Goal: Communication & Community: Ask a question

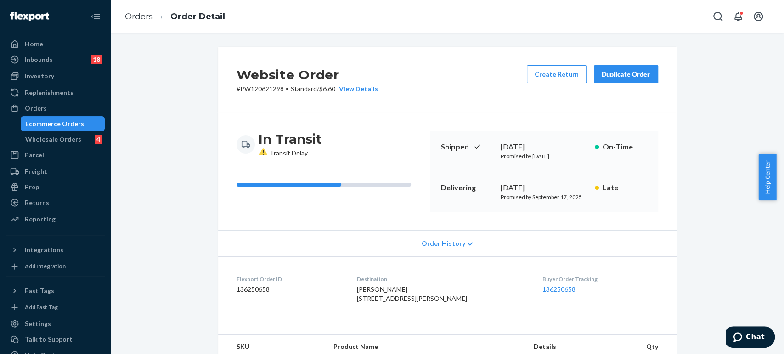
scroll to position [253, 0]
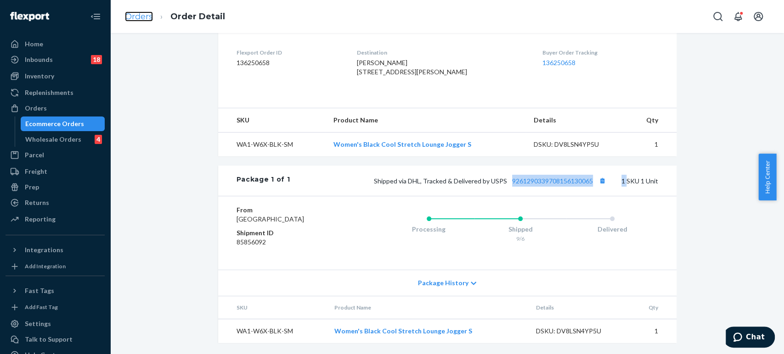
click at [137, 17] on link "Orders" at bounding box center [139, 16] width 28 height 10
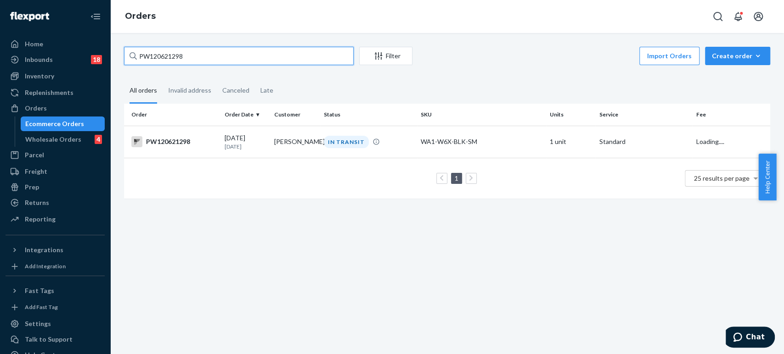
click at [195, 49] on input "PW120621298" at bounding box center [239, 56] width 230 height 18
click at [185, 57] on input "PW120621298" at bounding box center [239, 56] width 230 height 18
paste input "33690"
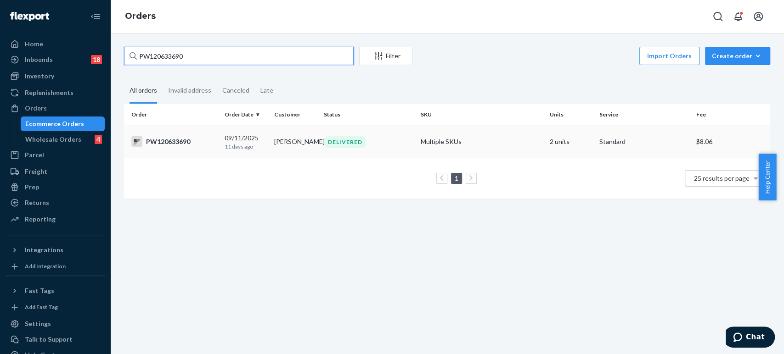
type input "PW120633690"
click at [246, 146] on p "11 days ago" at bounding box center [245, 147] width 42 height 8
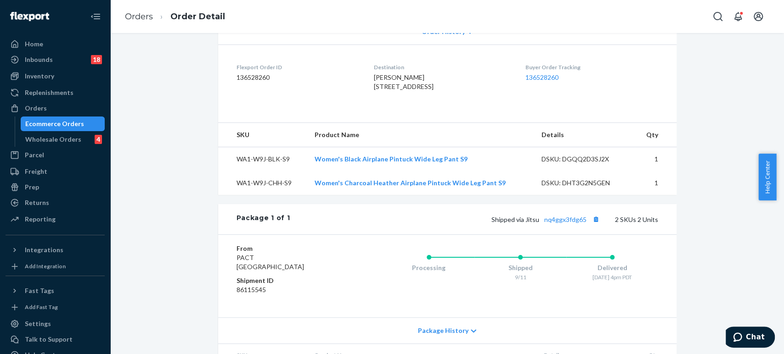
scroll to position [301, 0]
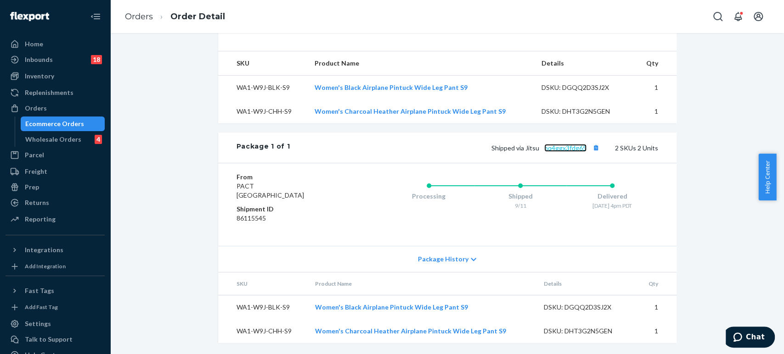
click at [577, 147] on link "nq4ggx3fdg65" at bounding box center [565, 148] width 42 height 8
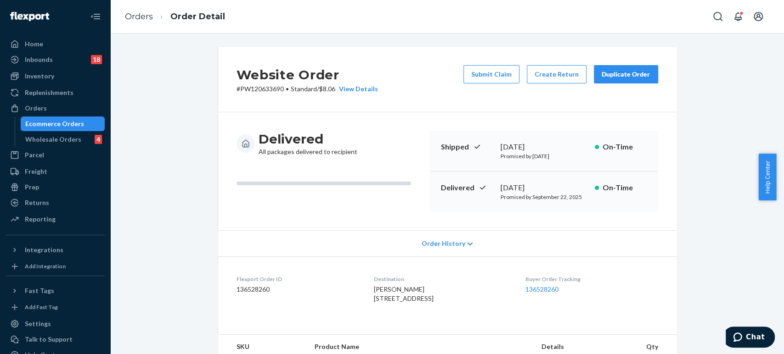
click at [276, 91] on p "# PW120633690 • Standard / $8.06 View Details" at bounding box center [306, 88] width 141 height 9
copy p "PW120633690"
click at [762, 333] on span "Chat" at bounding box center [755, 337] width 19 height 8
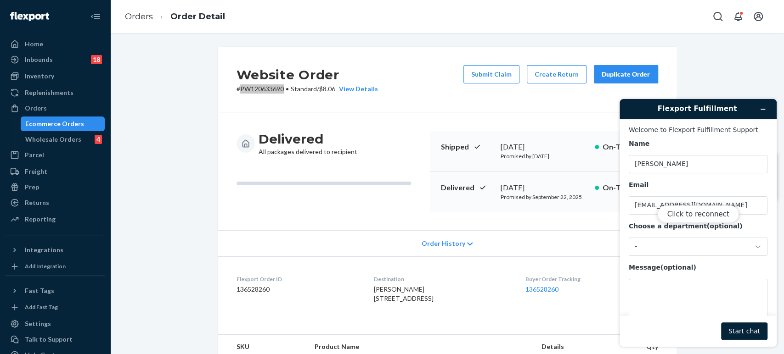
click at [651, 235] on div "Click to reconnect" at bounding box center [697, 223] width 157 height 248
click at [650, 247] on div "Click to reconnect" at bounding box center [697, 223] width 157 height 248
click at [651, 242] on div "Click to reconnect" at bounding box center [697, 223] width 157 height 248
click at [692, 214] on button "Click to reconnect" at bounding box center [697, 214] width 81 height 17
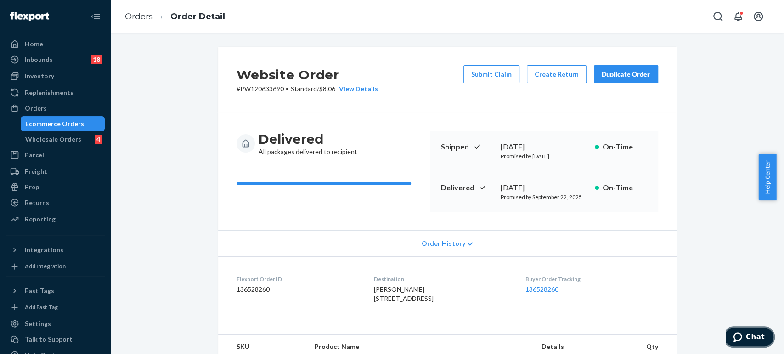
click at [737, 329] on button "Chat" at bounding box center [749, 337] width 52 height 21
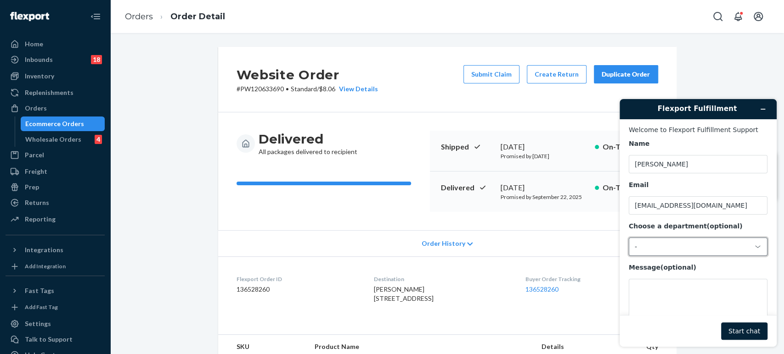
click at [660, 251] on div "-" at bounding box center [692, 247] width 116 height 8
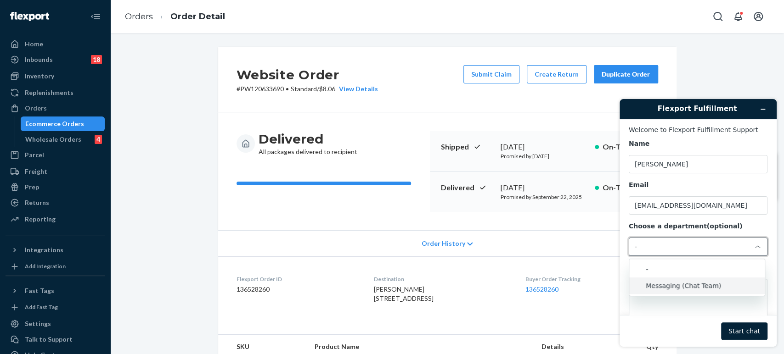
click at [660, 285] on li "Messaging (Chat Team)" at bounding box center [696, 286] width 135 height 17
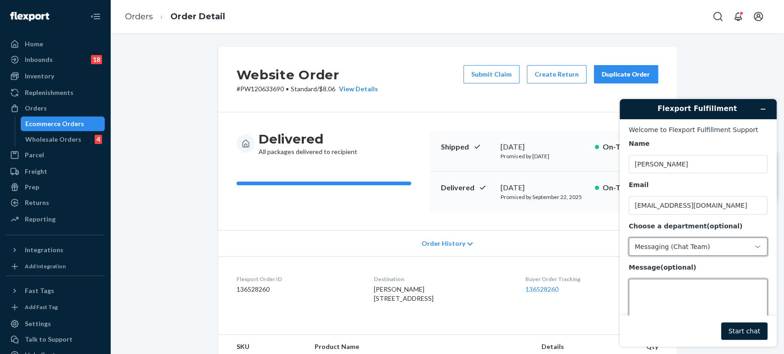
click at [660, 280] on textarea "Message (optional)" at bounding box center [697, 304] width 139 height 51
paste textarea "PW120633690"
type textarea "Hey there, can I please have a POD photo for PW120633690"
click at [740, 322] on footer "Start chat" at bounding box center [697, 331] width 157 height 32
click at [745, 328] on button "Start chat" at bounding box center [744, 331] width 46 height 17
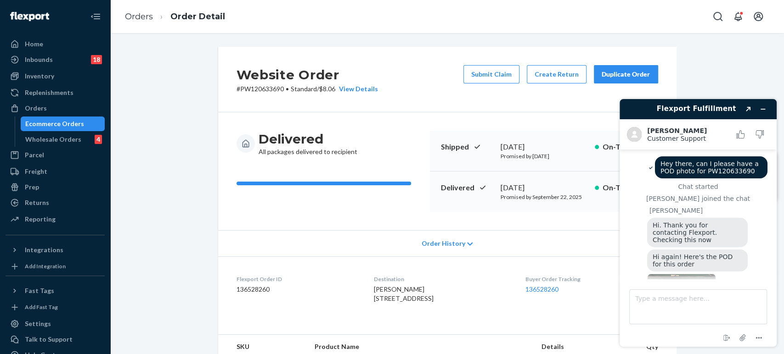
scroll to position [47, 0]
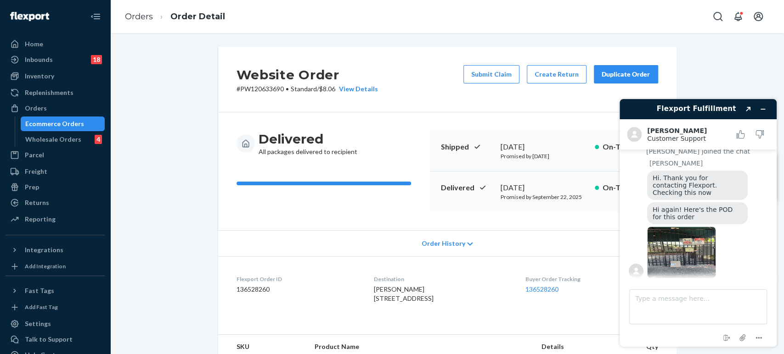
click at [691, 251] on img at bounding box center [681, 253] width 69 height 52
click at [651, 302] on textarea "Type a message here..." at bounding box center [698, 307] width 138 height 35
type textarea "thank you!"
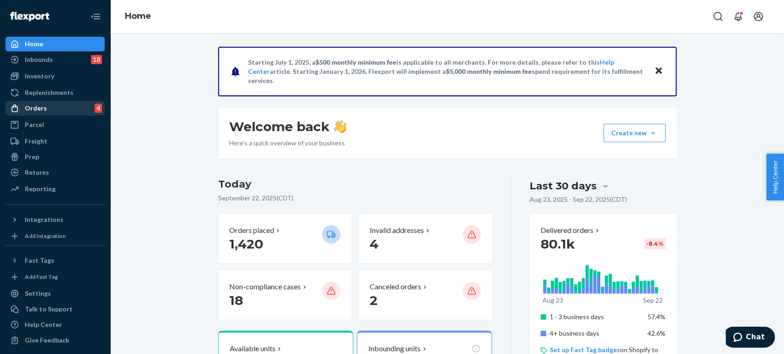
click at [35, 102] on div "Orders 4" at bounding box center [54, 108] width 97 height 13
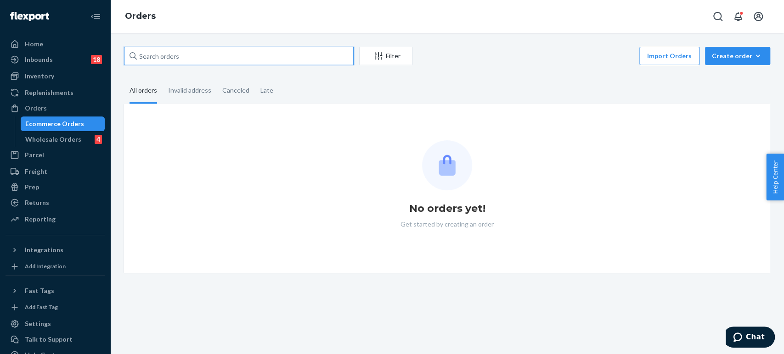
click at [160, 58] on input "text" at bounding box center [239, 56] width 230 height 18
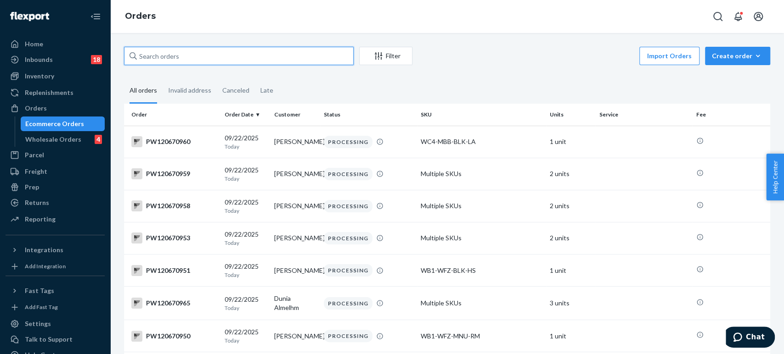
paste input "PW120628133"
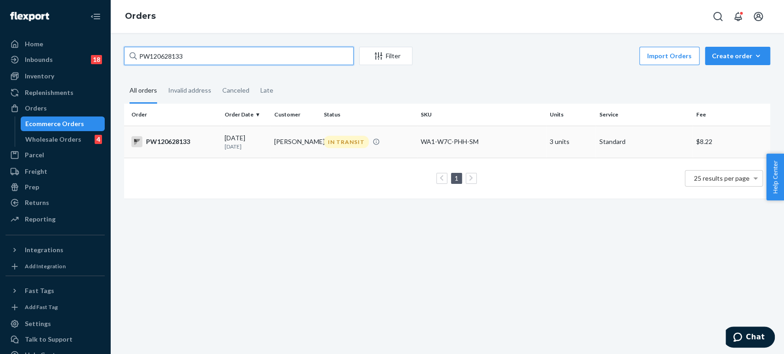
type input "PW120628133"
click at [284, 145] on td "Rebecca Borbe" at bounding box center [295, 142] width 50 height 32
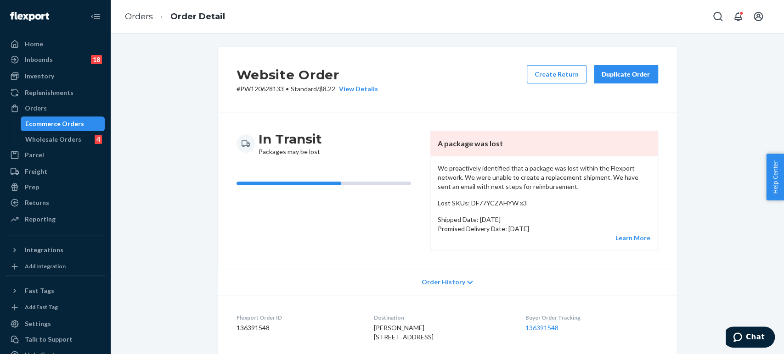
scroll to position [292, 0]
